Goal: Task Accomplishment & Management: Use online tool/utility

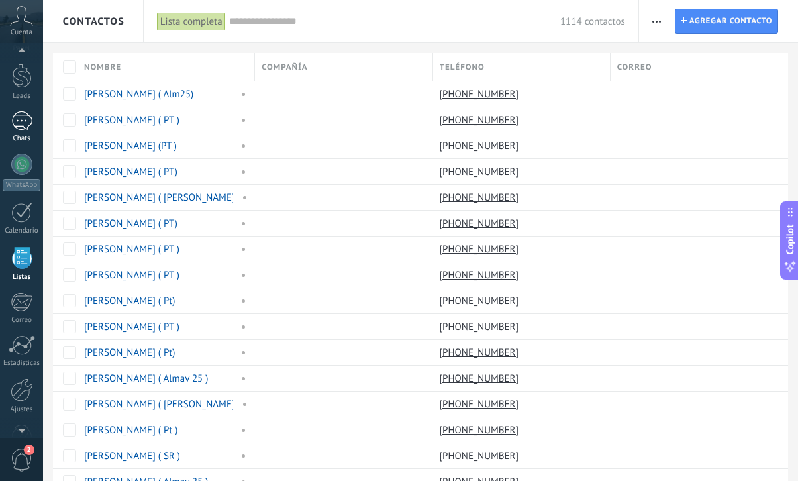
click at [22, 122] on div at bounding box center [21, 120] width 21 height 19
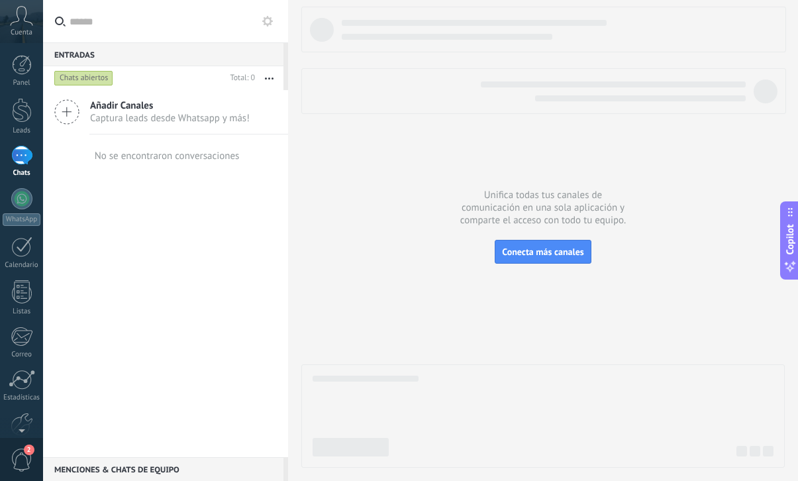
click at [159, 115] on span "Captura leads desde Whatsapp y más!" at bounding box center [170, 118] width 160 height 13
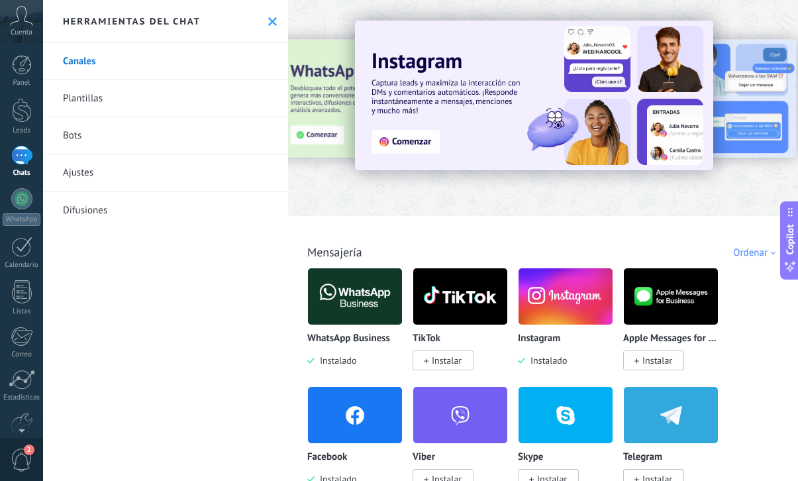
click at [350, 401] on img at bounding box center [355, 415] width 94 height 64
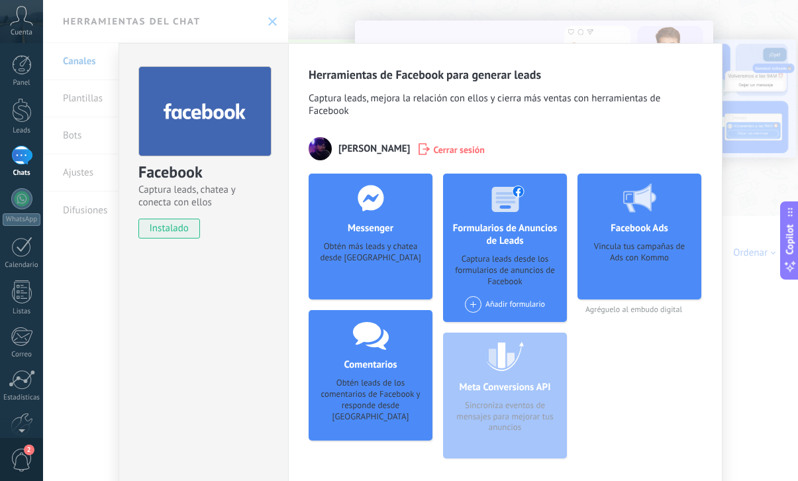
click at [512, 257] on div "Captura leads desde los formularios de anuncios de Facebook" at bounding box center [504, 271] width 103 height 34
click at [497, 312] on div "Añadir formulario" at bounding box center [505, 304] width 80 height 17
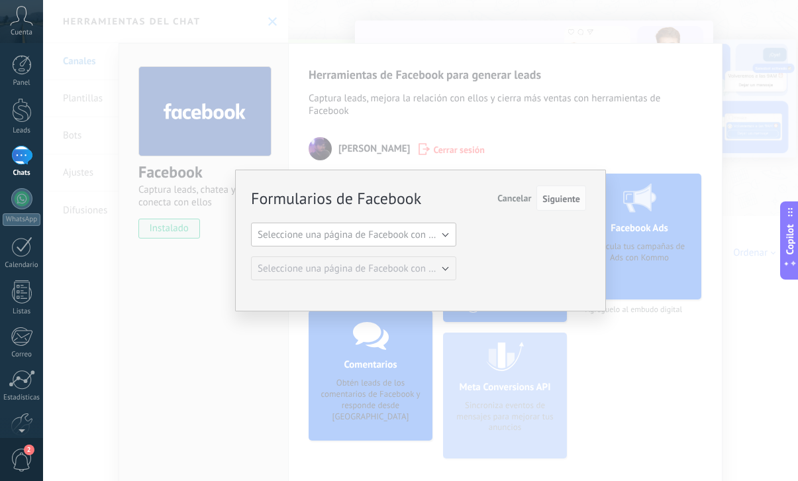
click at [414, 238] on span "Seleccione una página de Facebook con formas" at bounding box center [357, 234] width 200 height 13
click at [414, 238] on span "Seleccione una página de Facebook con formas" at bounding box center [347, 234] width 208 height 13
click at [414, 238] on span "Seleccione una página de Facebook con formas" at bounding box center [357, 234] width 200 height 13
click at [737, 163] on div "Formularios de Facebook Siguiente Cancelar Seleccione una página de Facebook co…" at bounding box center [420, 240] width 755 height 481
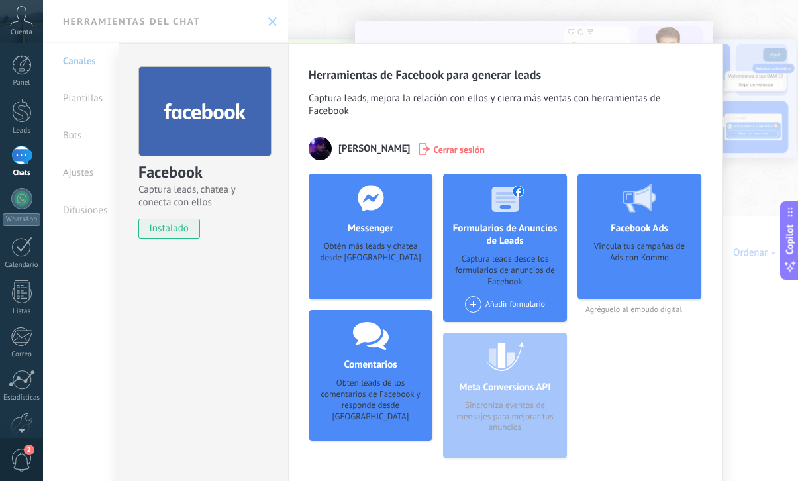
click at [719, 60] on div "Herramientas de Facebook para generar leads Captura leads, mejora la relación c…" at bounding box center [505, 275] width 434 height 464
click at [743, 71] on div "Facebook Captura leads, chatea y conecta con ellos instalado Desinstalar Herram…" at bounding box center [420, 240] width 755 height 481
